Goal: Task Accomplishment & Management: Manage account settings

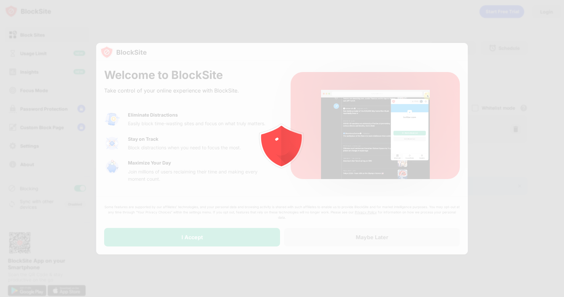
click at [352, 54] on div at bounding box center [282, 148] width 564 height 297
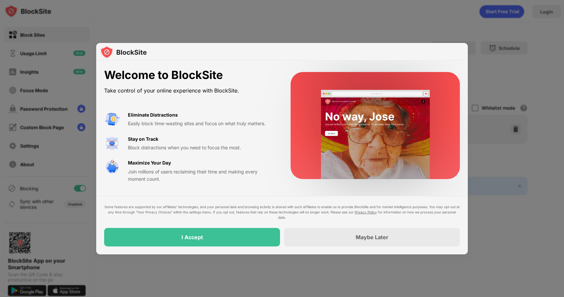
click at [275, 148] on div "Welcome to BlockSite Take control of your online experience with BlockSite. Eli…" at bounding box center [281, 125] width 371 height 130
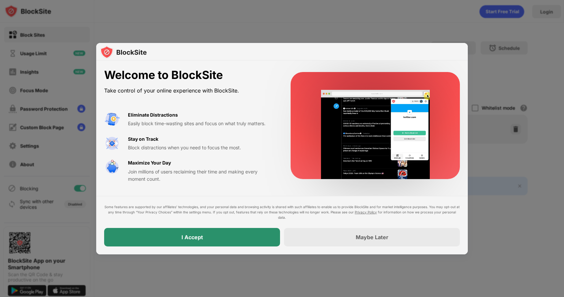
click at [239, 239] on div "I Accept" at bounding box center [192, 237] width 176 height 19
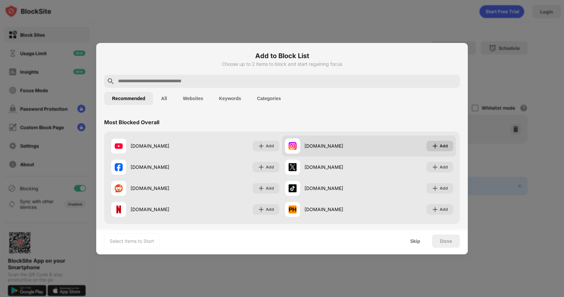
click at [437, 143] on img at bounding box center [435, 146] width 7 height 7
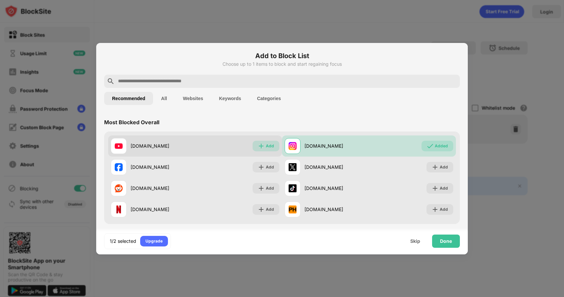
click at [263, 144] on img at bounding box center [261, 146] width 7 height 7
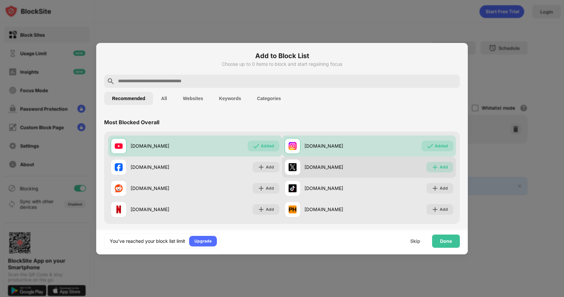
click at [442, 169] on div "Add" at bounding box center [444, 167] width 8 height 7
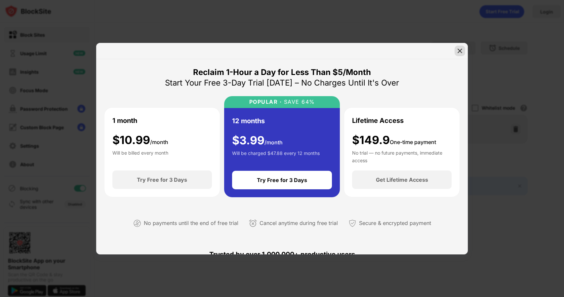
click at [459, 48] on img at bounding box center [459, 51] width 7 height 7
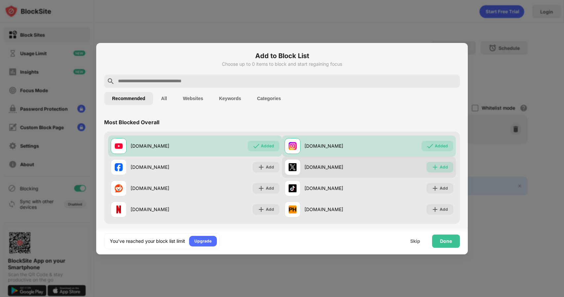
click at [435, 162] on div "Add" at bounding box center [439, 167] width 27 height 11
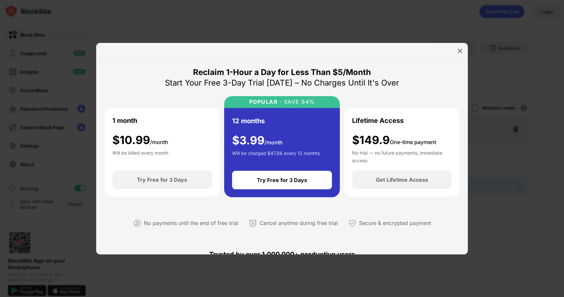
click at [465, 52] on div at bounding box center [281, 51] width 371 height 16
click at [460, 52] on img at bounding box center [459, 51] width 7 height 7
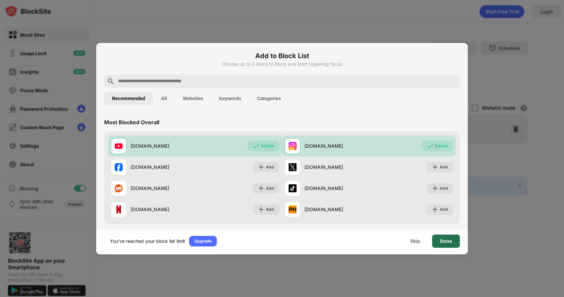
click at [454, 243] on div "Done" at bounding box center [446, 241] width 28 height 13
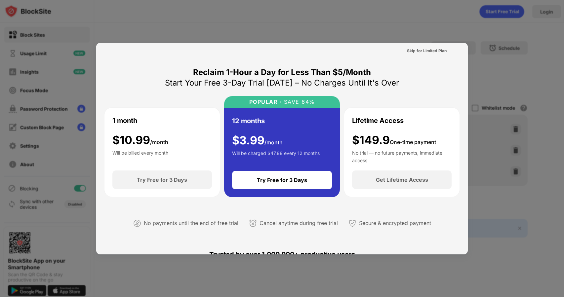
click at [504, 136] on div at bounding box center [282, 148] width 564 height 297
click at [438, 50] on div "Skip for Limited Plan" at bounding box center [427, 51] width 40 height 7
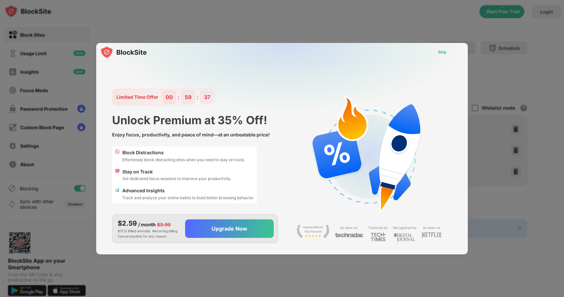
click at [446, 52] on div "Skip" at bounding box center [442, 52] width 9 height 7
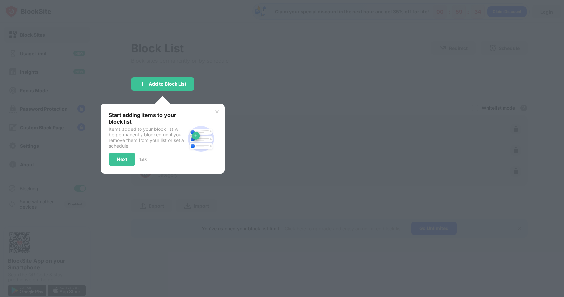
click at [217, 113] on img at bounding box center [216, 111] width 5 height 5
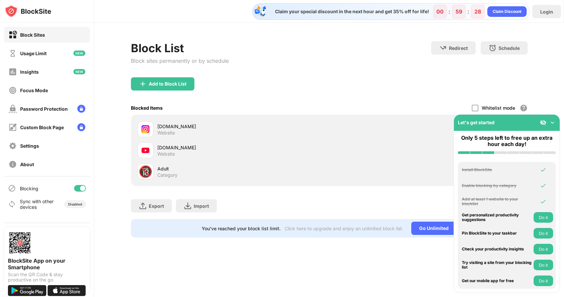
click at [555, 120] on img at bounding box center [552, 122] width 7 height 7
